Goal: Information Seeking & Learning: Learn about a topic

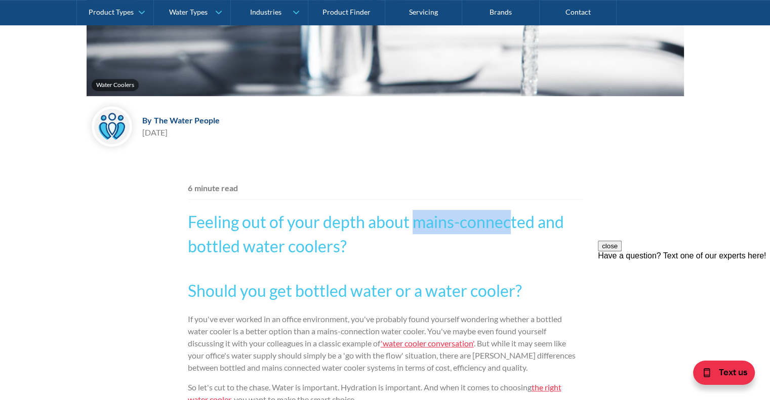
drag, startPoint x: 412, startPoint y: 226, endPoint x: 509, endPoint y: 232, distance: 97.3
click at [509, 232] on h2 "Feeling out of your depth about mains-connected and bottled water coolers?" at bounding box center [385, 234] width 395 height 49
click at [470, 225] on h2 "Feeling out of your depth about mains-connected and bottled water coolers?" at bounding box center [385, 234] width 395 height 49
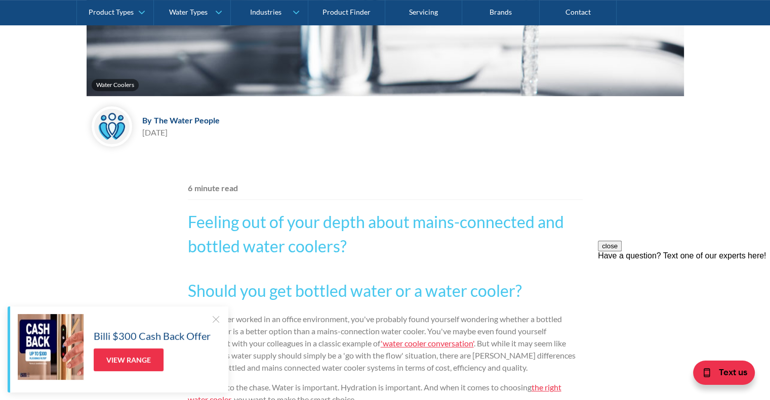
click at [219, 322] on div at bounding box center [215, 319] width 10 height 10
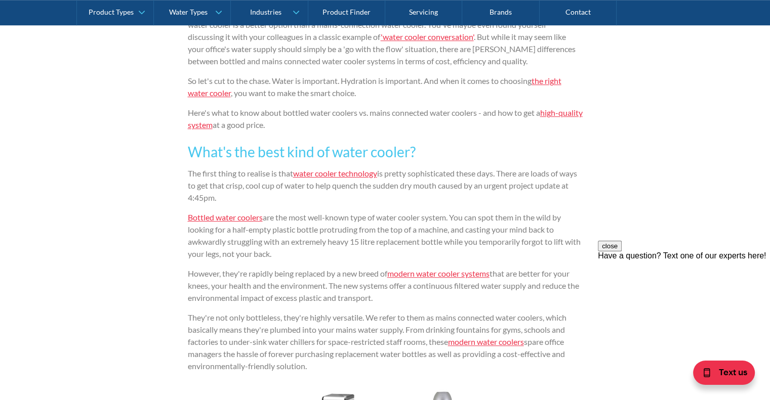
scroll to position [744, 0]
click at [217, 216] on link "Bottled water coolers" at bounding box center [225, 216] width 75 height 10
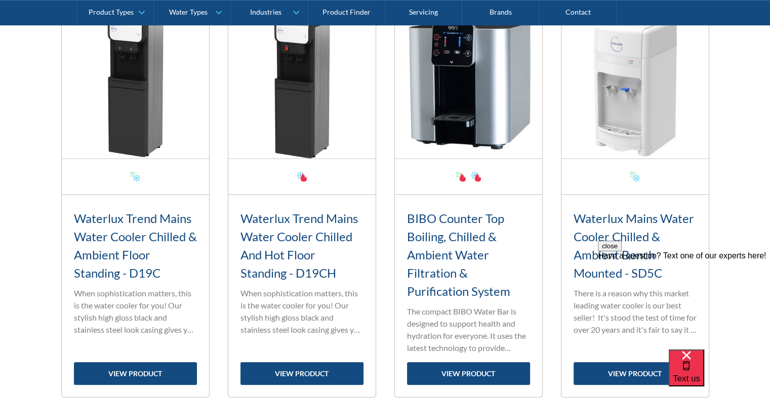
scroll to position [802, 0]
